Goal: Check status: Check status

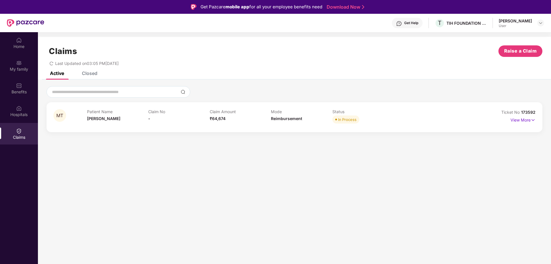
click at [85, 76] on div "Closed" at bounding box center [90, 73] width 16 height 6
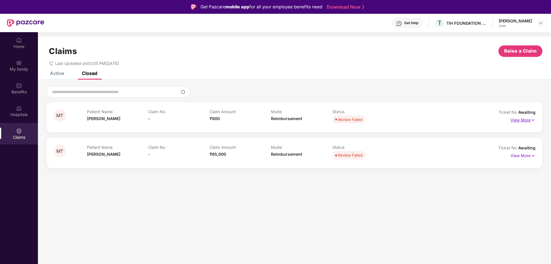
click at [532, 119] on img at bounding box center [532, 120] width 5 height 6
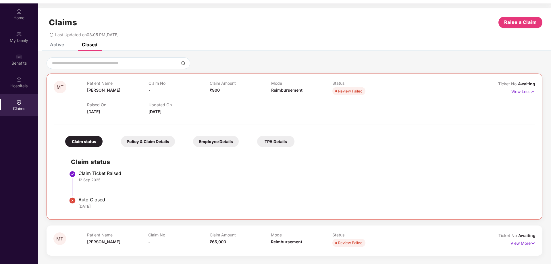
scroll to position [32, 0]
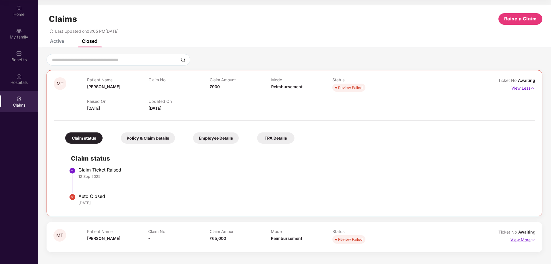
click at [522, 237] on p "View More" at bounding box center [522, 239] width 25 height 8
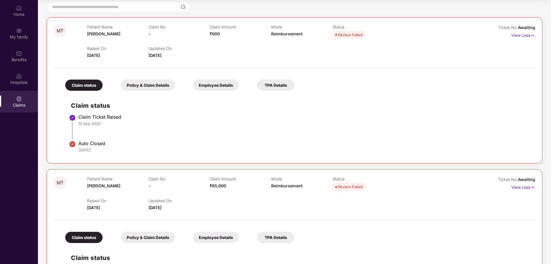
scroll to position [0, 0]
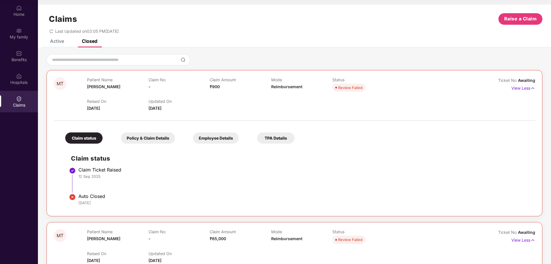
click at [50, 40] on div "Active" at bounding box center [52, 41] width 23 height 6
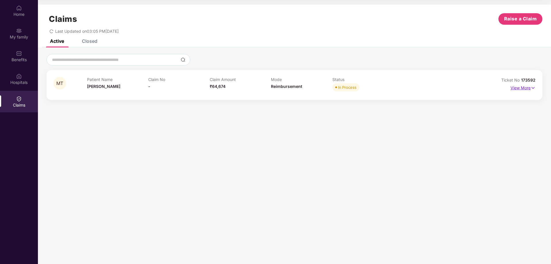
click at [522, 88] on p "View More" at bounding box center [522, 87] width 25 height 8
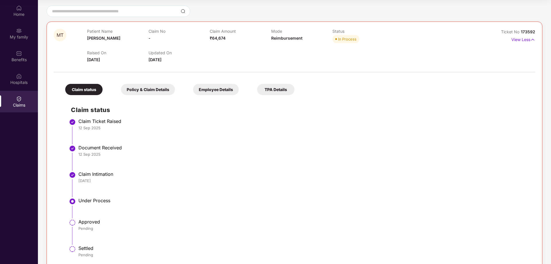
scroll to position [59, 0]
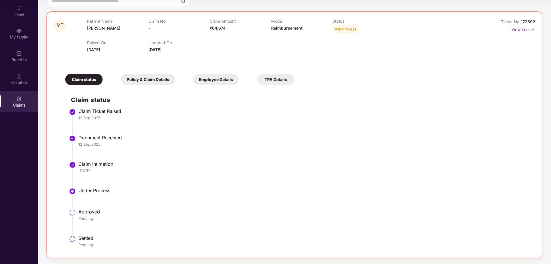
click at [165, 80] on div "Policy & Claim Details" at bounding box center [148, 79] width 54 height 11
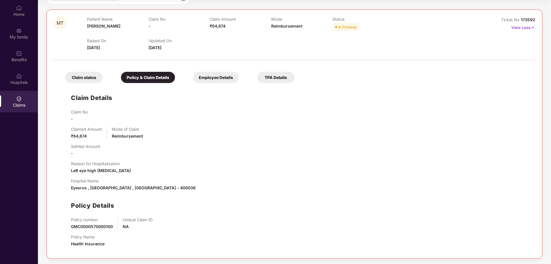
scroll to position [61, 0]
click at [213, 75] on div "Employee Details" at bounding box center [216, 76] width 46 height 11
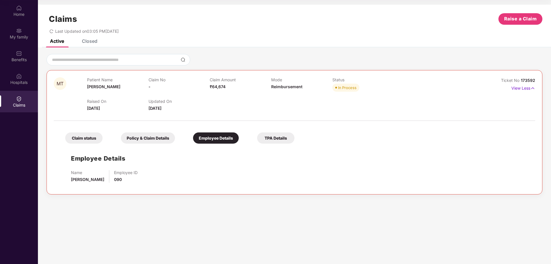
scroll to position [0, 0]
click at [273, 138] on div "TPA Details" at bounding box center [275, 137] width 37 height 11
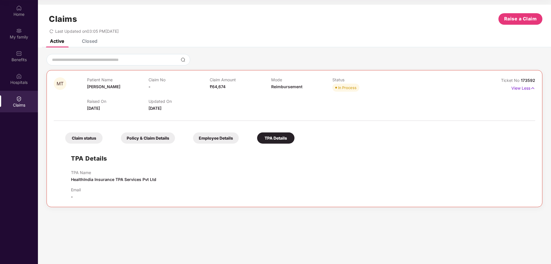
click at [80, 139] on div "Claim status" at bounding box center [83, 137] width 37 height 11
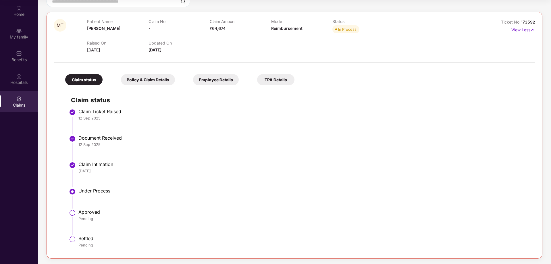
scroll to position [59, 0]
